Goal: Find specific page/section: Find specific page/section

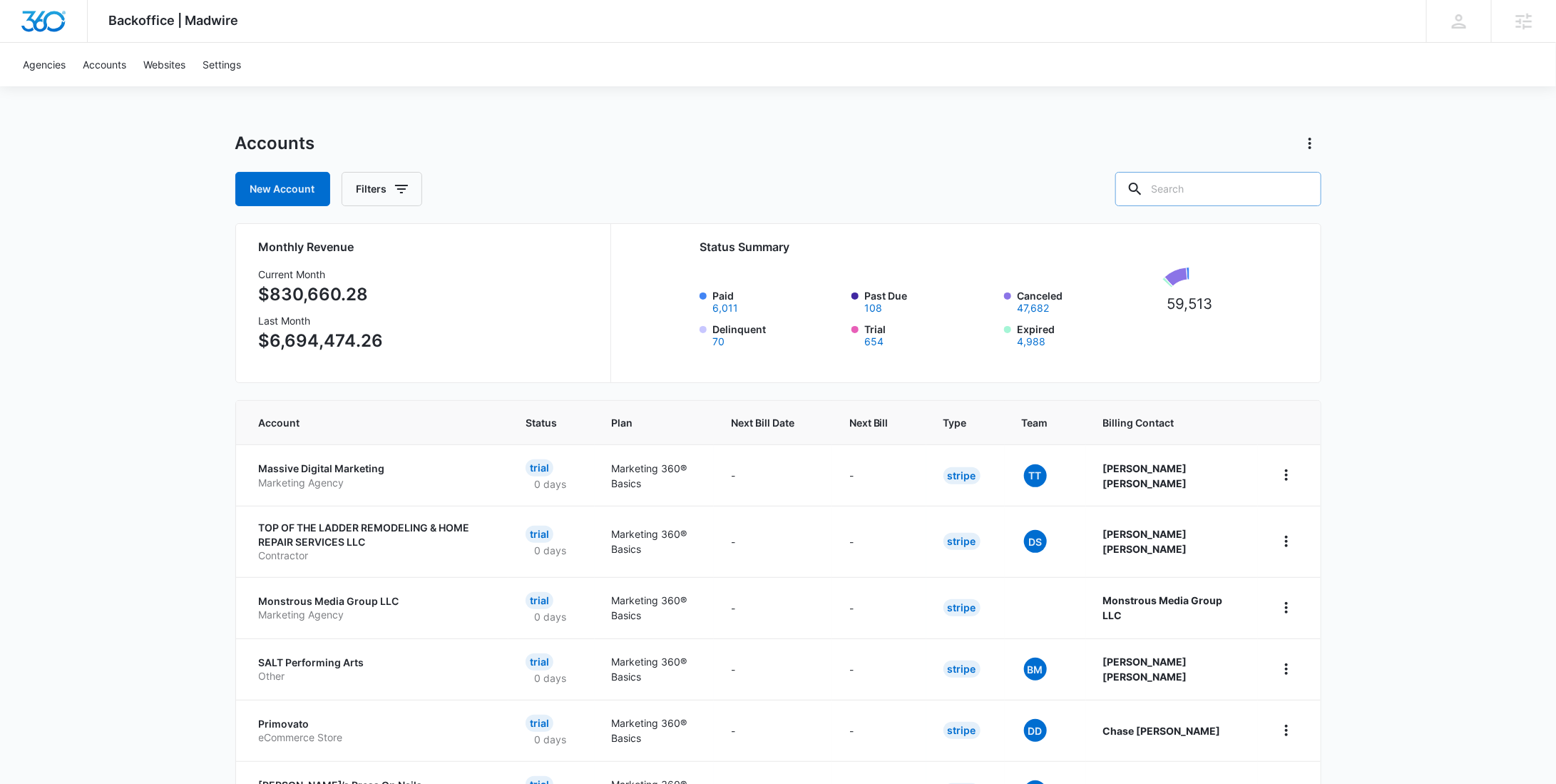
click at [1305, 194] on div at bounding box center [1301, 189] width 23 height 35
click at [1228, 198] on input "text" at bounding box center [1218, 189] width 206 height 35
paste input "M336866"
type input "M336866"
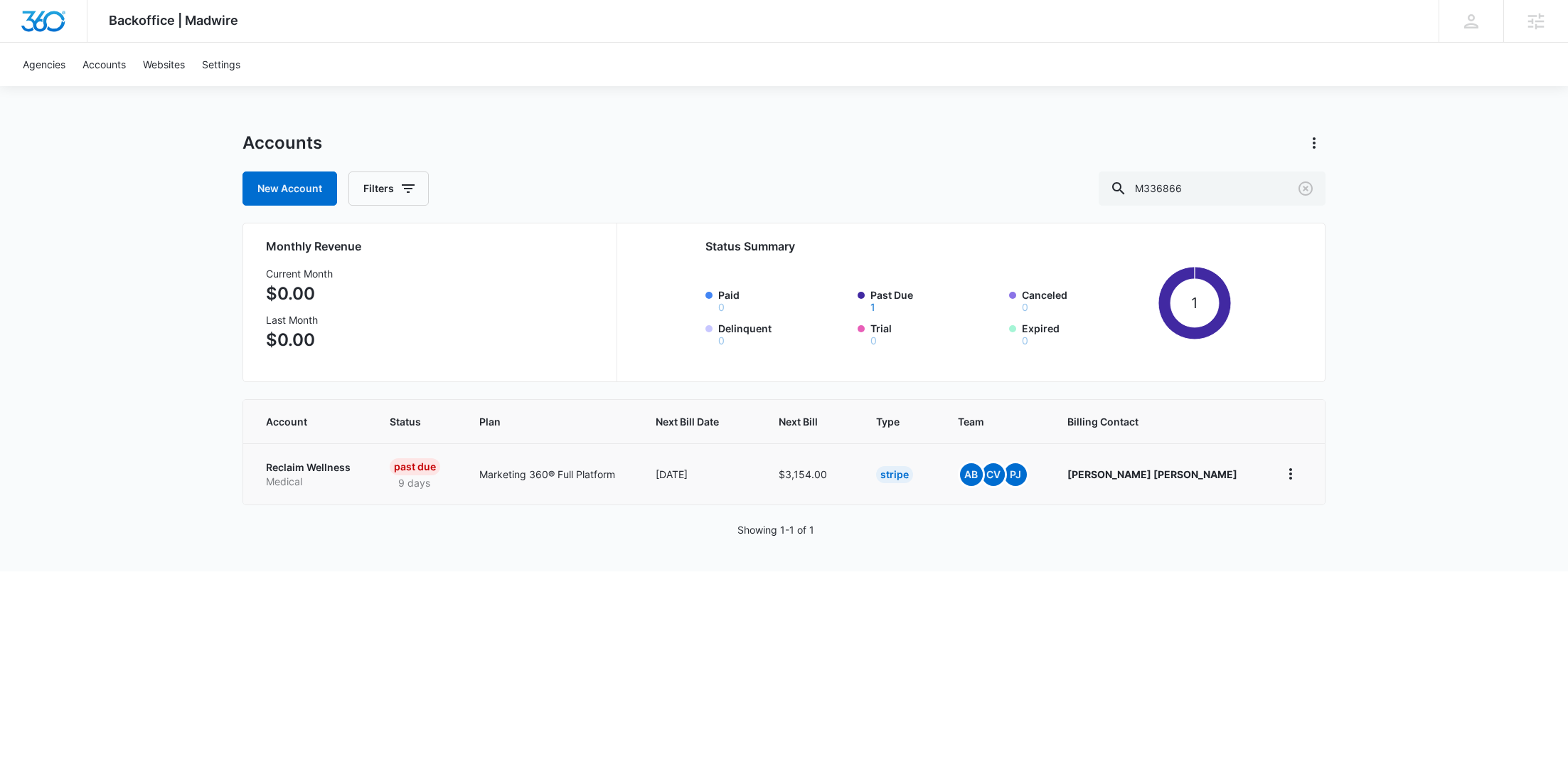
click at [296, 470] on p "Reclaim Wellness" at bounding box center [311, 467] width 90 height 14
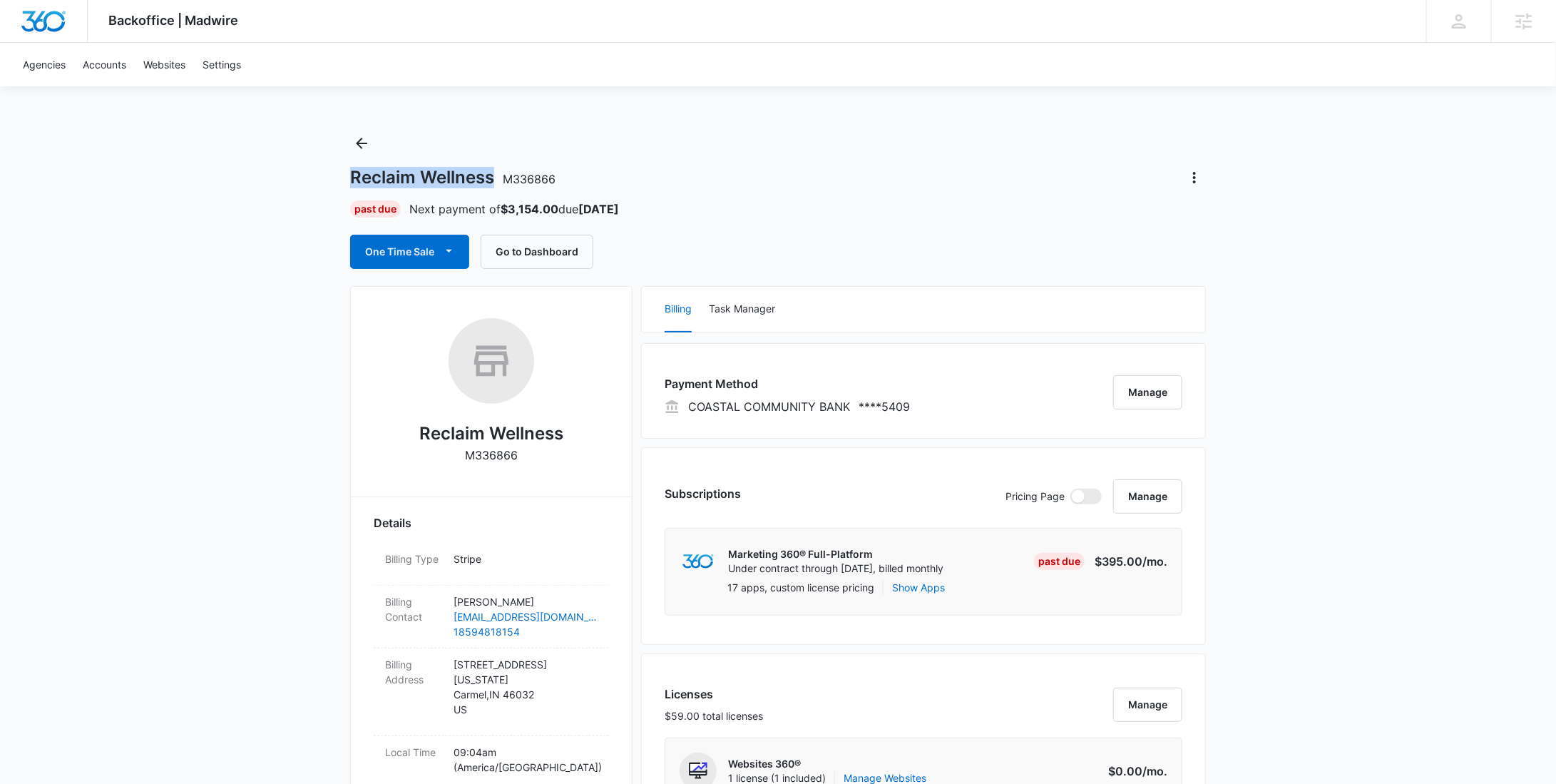
drag, startPoint x: 494, startPoint y: 180, endPoint x: 341, endPoint y: 179, distance: 153.0
copy h1 "Reclaim Wellness"
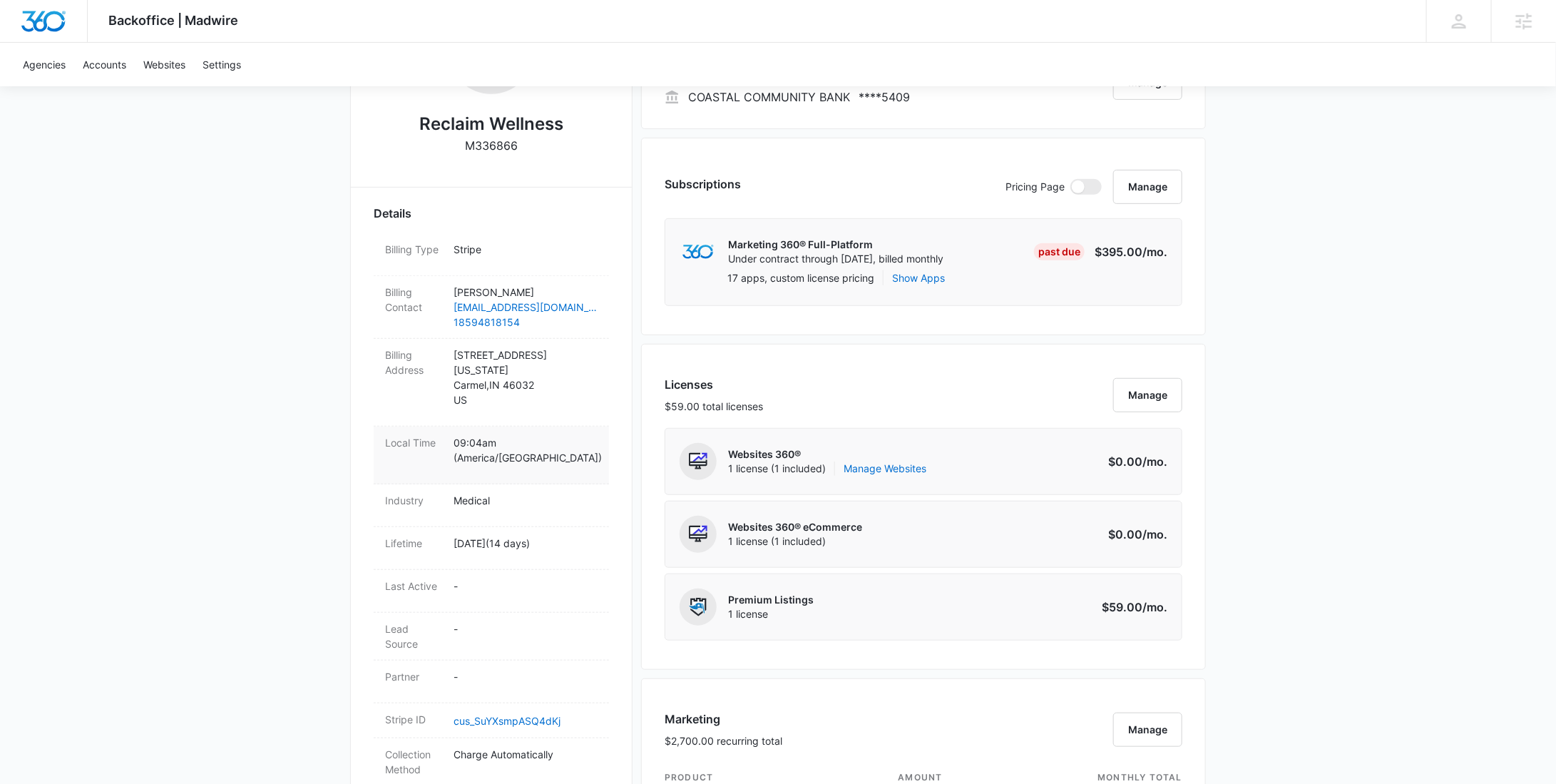
scroll to position [453, 0]
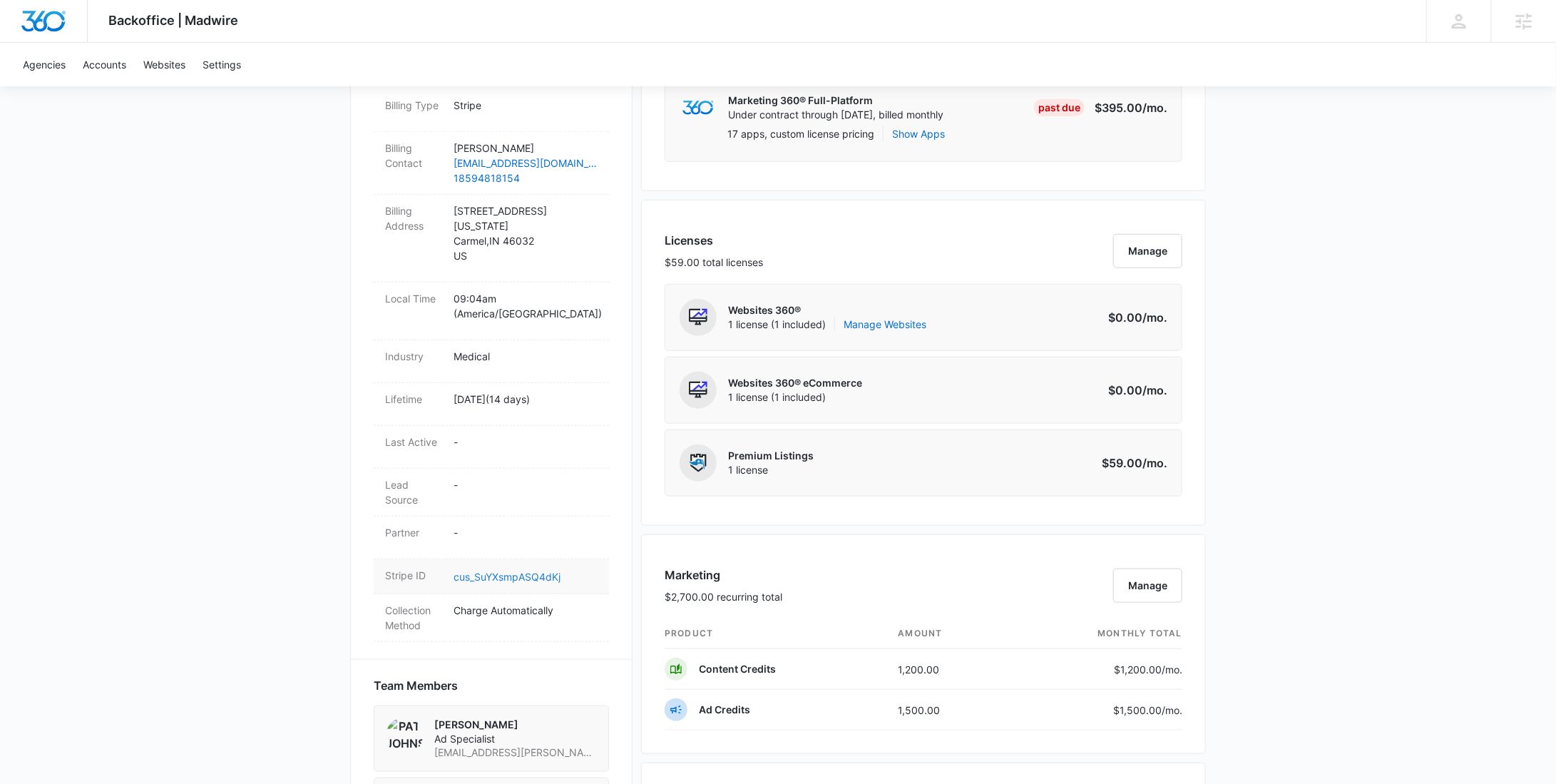
click at [521, 573] on link "cus_SuYXsmpASQ4dKj" at bounding box center [507, 577] width 107 height 12
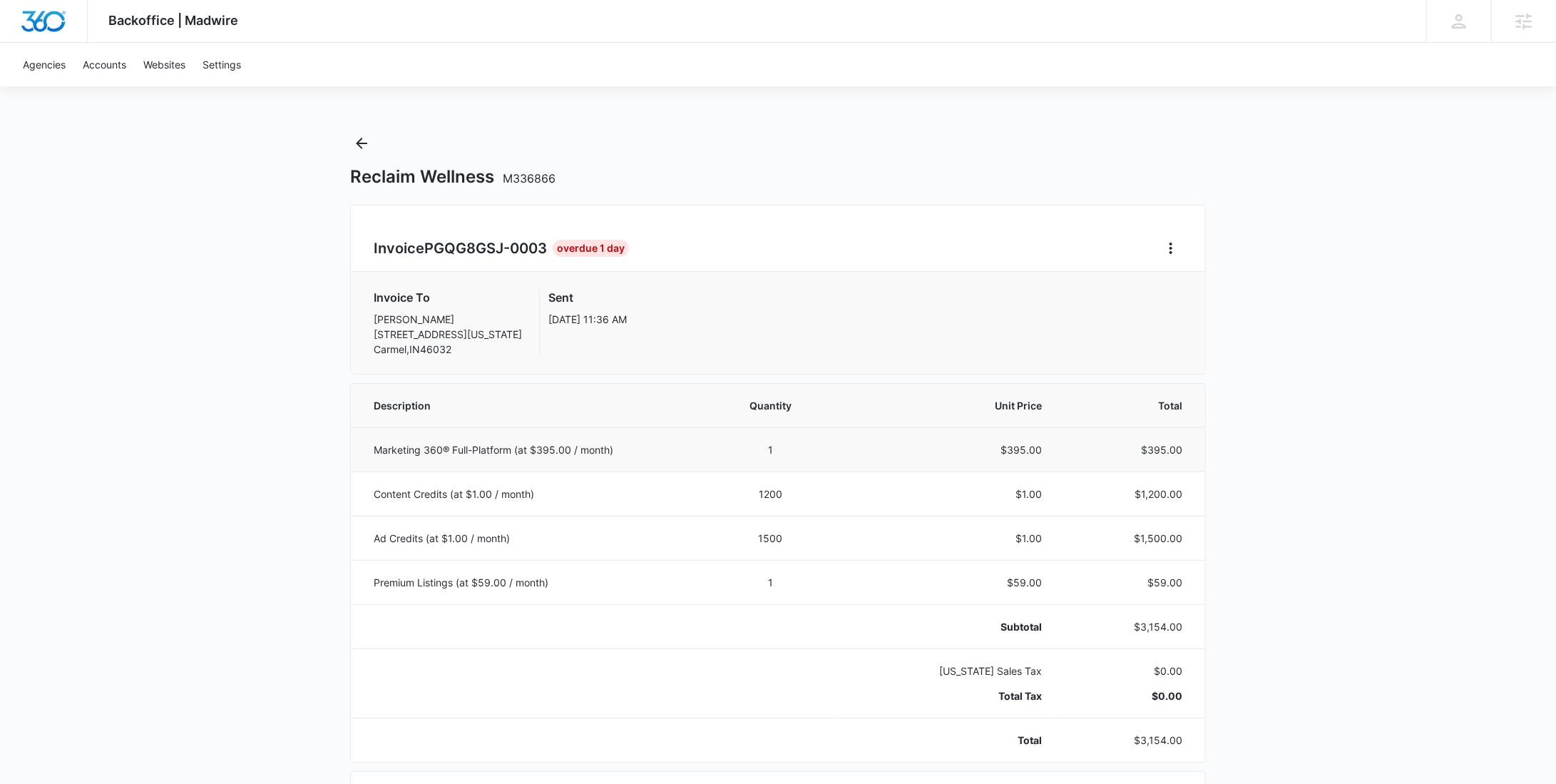
scroll to position [676, 0]
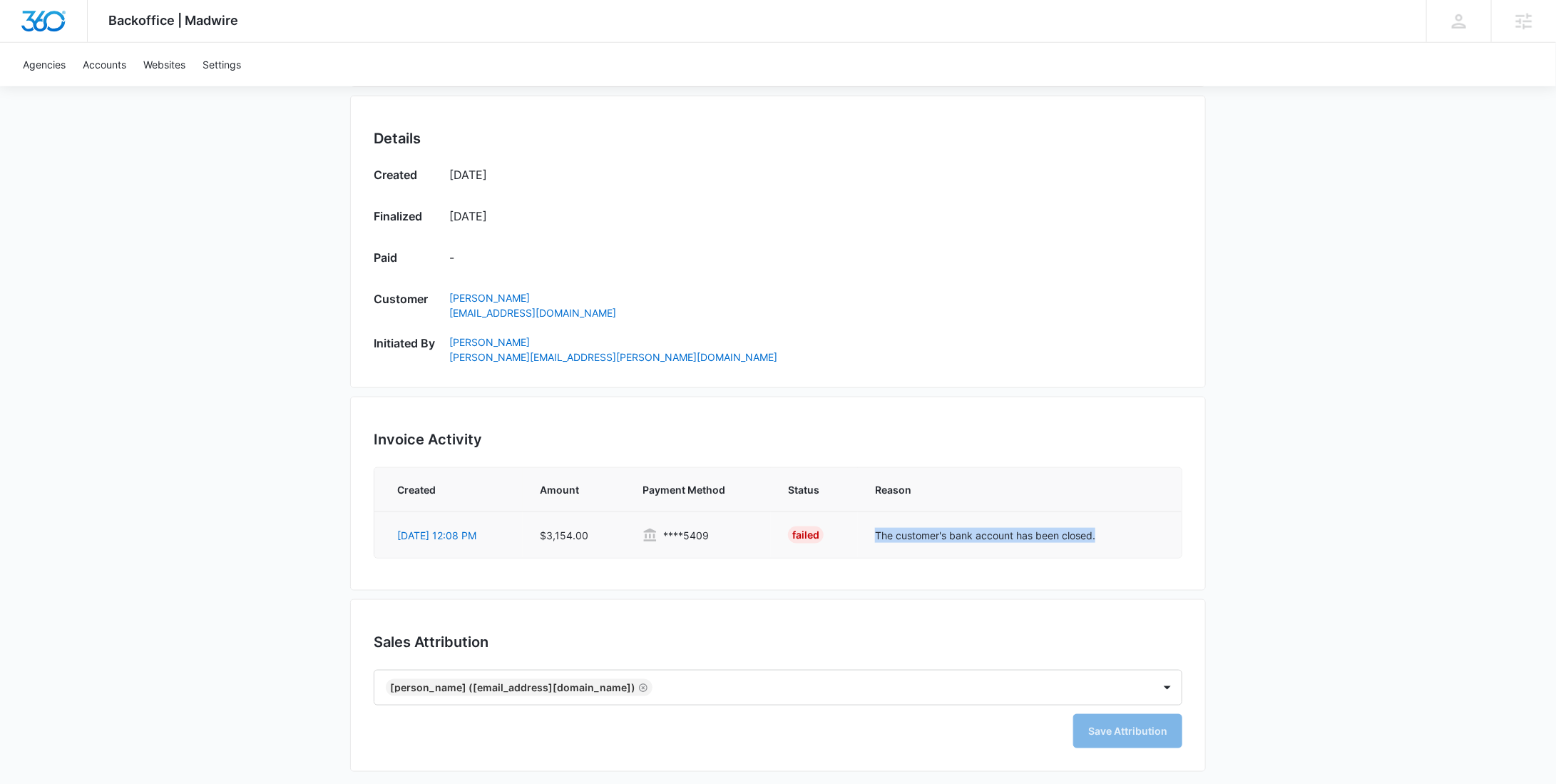
drag, startPoint x: 1112, startPoint y: 533, endPoint x: 852, endPoint y: 518, distance: 260.4
click at [861, 537] on td "The customer's bank account has been closed." at bounding box center [1019, 534] width 324 height 47
copy td "The customer's bank account has been closed."
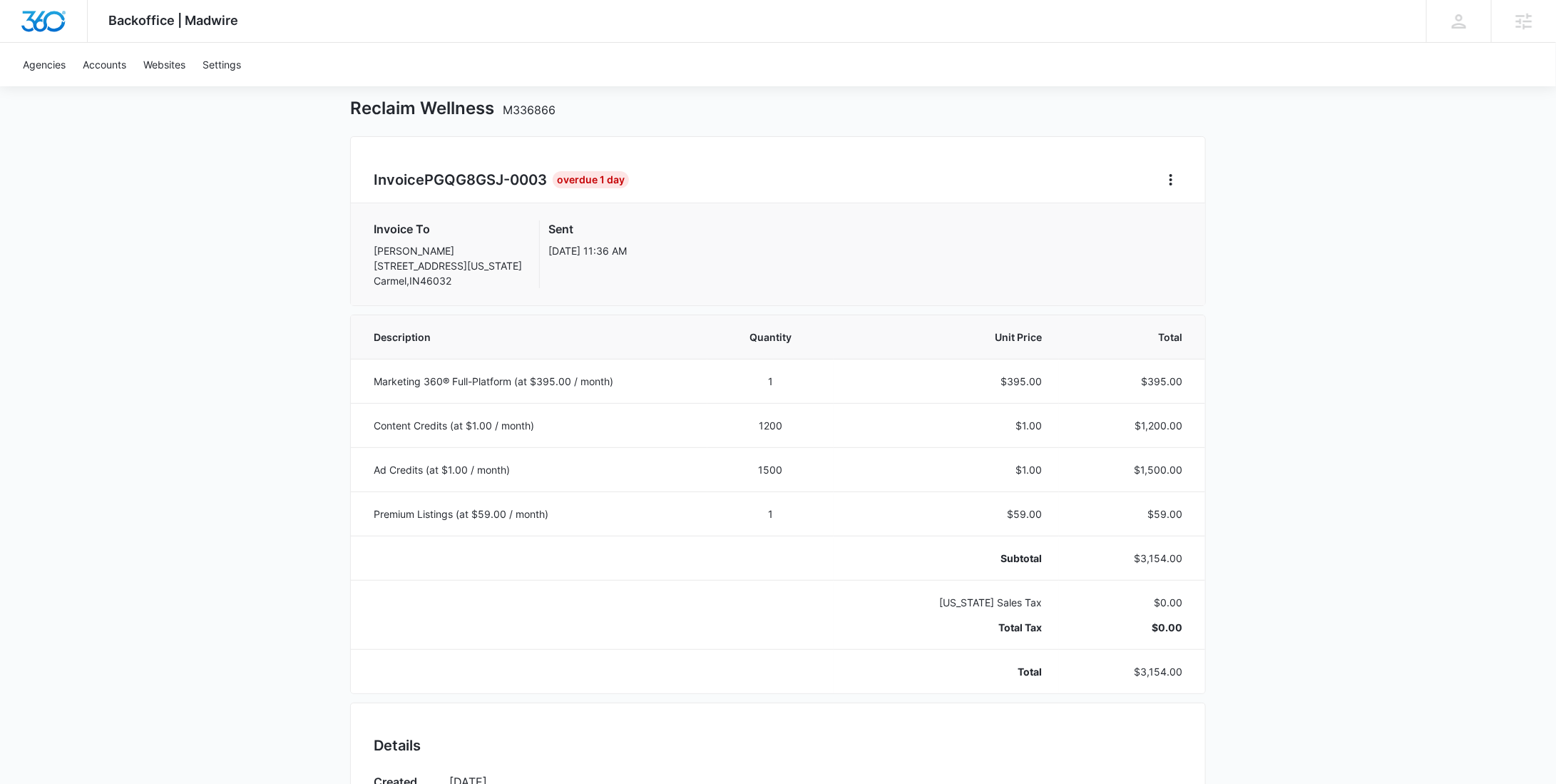
scroll to position [0, 0]
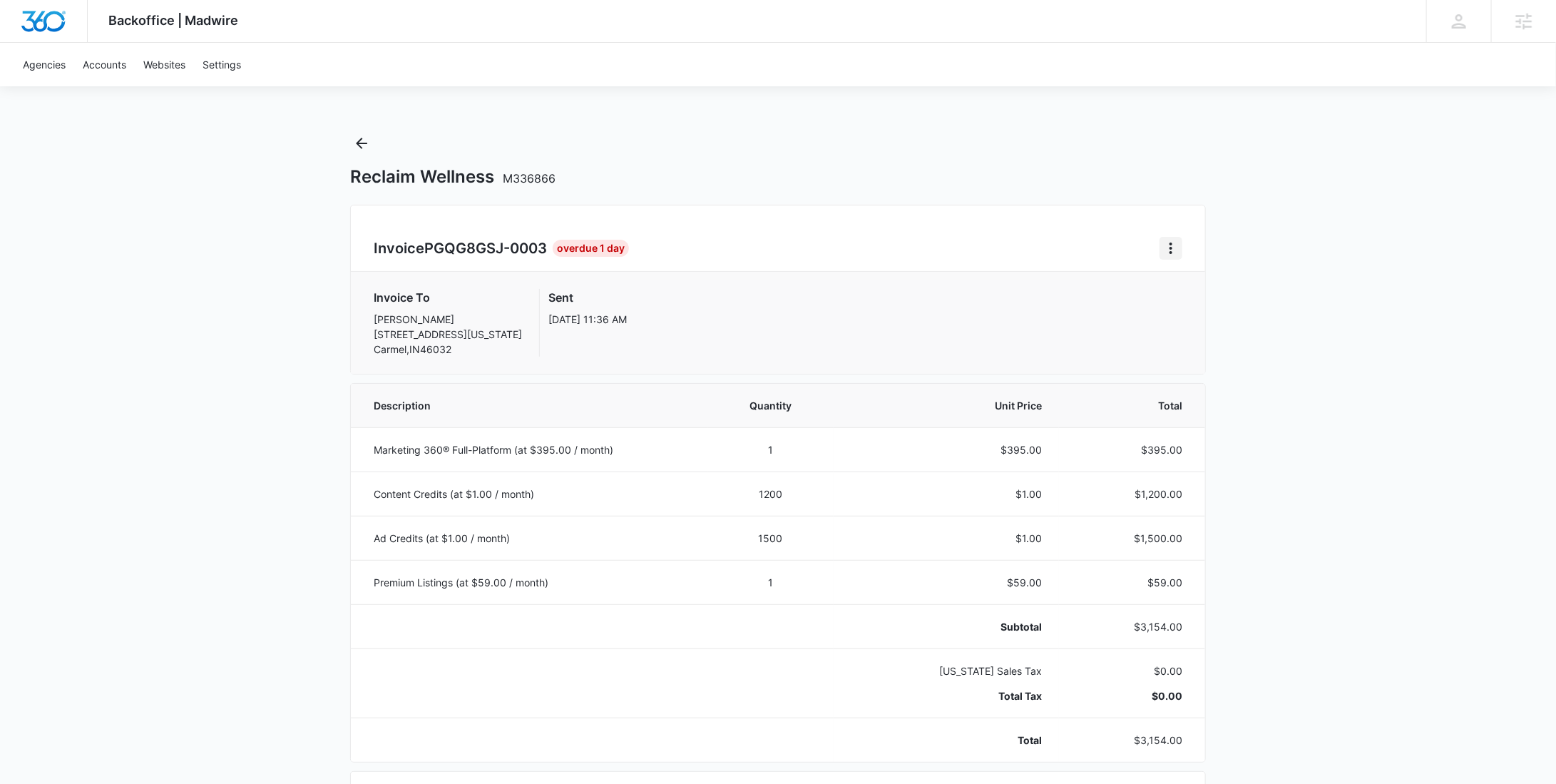
click at [1171, 257] on button "Home" at bounding box center [1171, 248] width 23 height 23
click at [1179, 283] on link "Download Invoice" at bounding box center [1220, 288] width 83 height 12
drag, startPoint x: 550, startPoint y: 255, endPoint x: 427, endPoint y: 257, distance: 123.0
click at [427, 257] on h2 "Invoice PGQG8GSJ-0003" at bounding box center [463, 248] width 179 height 21
copy span "PGQG8GSJ-0003"
